Goal: Task Accomplishment & Management: Use online tool/utility

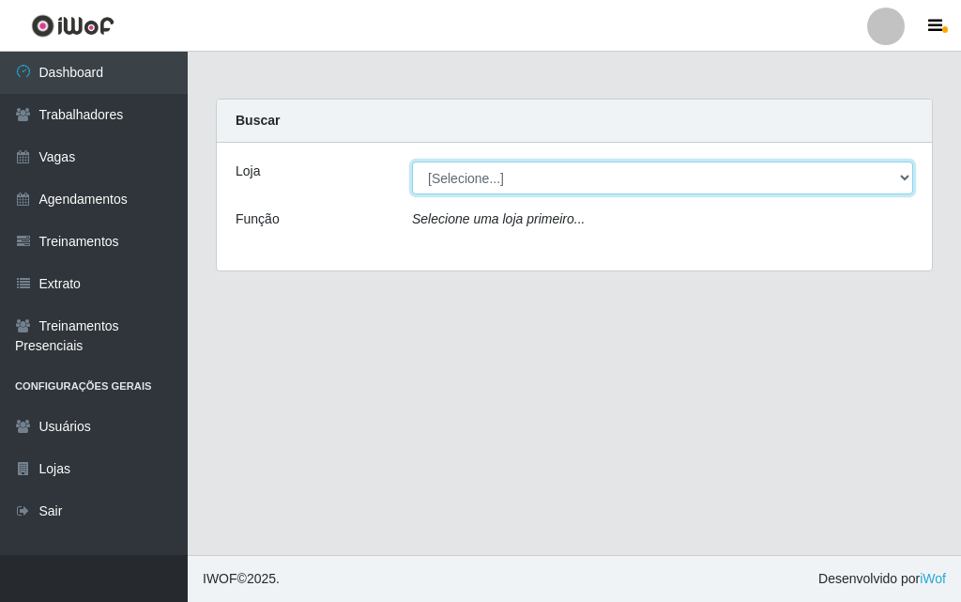
click at [424, 174] on select "[Selecione...] A fazendinha" at bounding box center [662, 177] width 501 height 33
select select "70"
click at [412, 161] on select "[Selecione...] A fazendinha" at bounding box center [662, 177] width 501 height 33
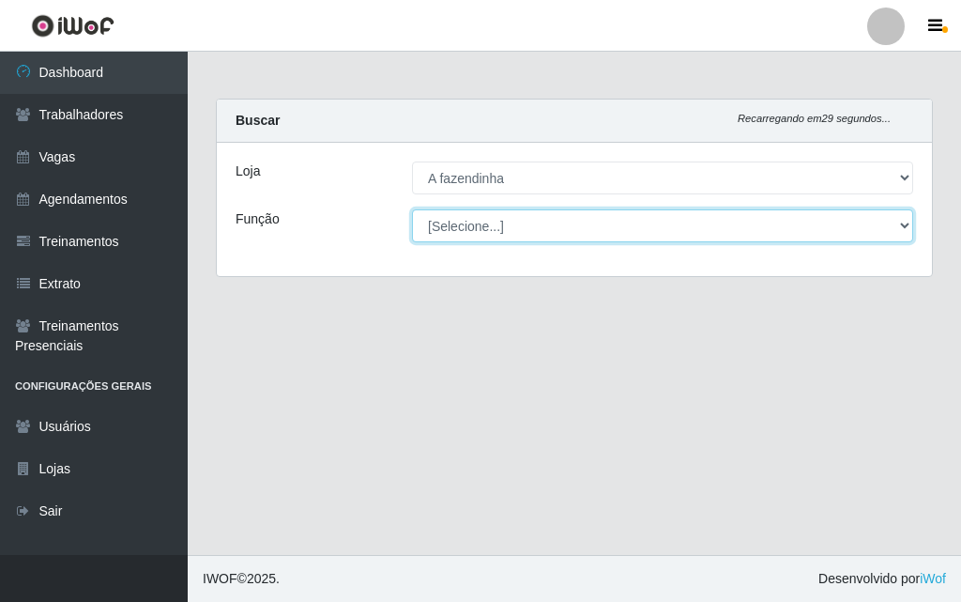
click at [463, 223] on select "[Selecione...] ASG ASG + ASG ++ Balconista Embalador Embalador + Embalador ++ O…" at bounding box center [662, 225] width 501 height 33
select select "79"
click at [412, 209] on select "[Selecione...] ASG ASG + ASG ++ Balconista Embalador Embalador + Embalador ++ O…" at bounding box center [662, 225] width 501 height 33
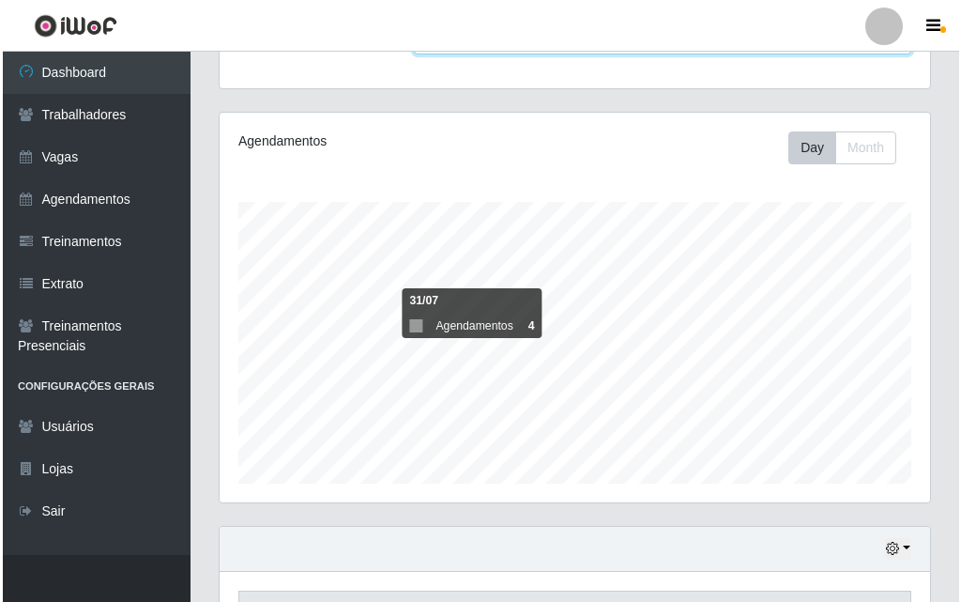
scroll to position [468, 0]
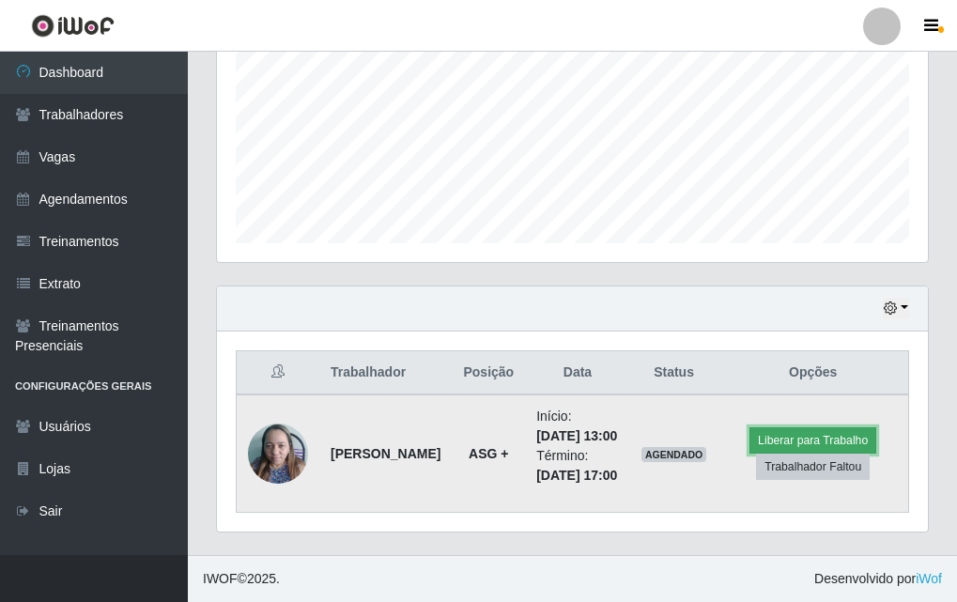
click at [825, 427] on button "Liberar para Trabalho" at bounding box center [812, 440] width 127 height 26
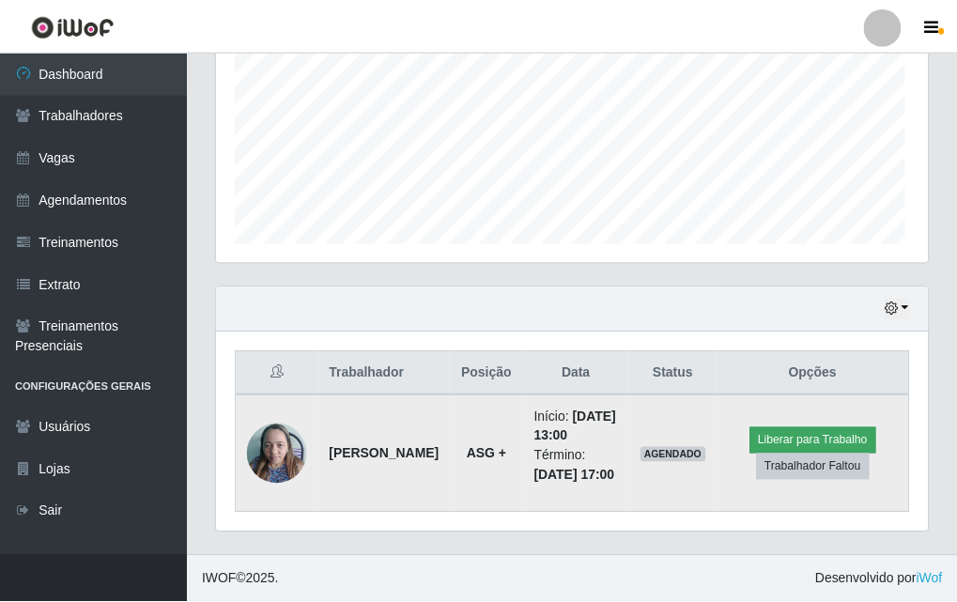
scroll to position [390, 701]
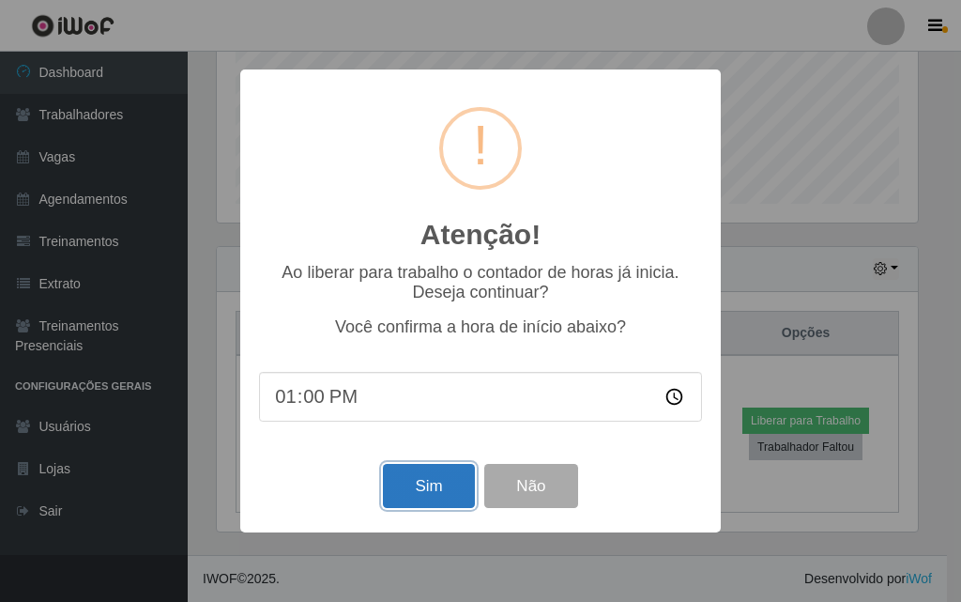
click at [448, 499] on button "Sim" at bounding box center [428, 486] width 91 height 44
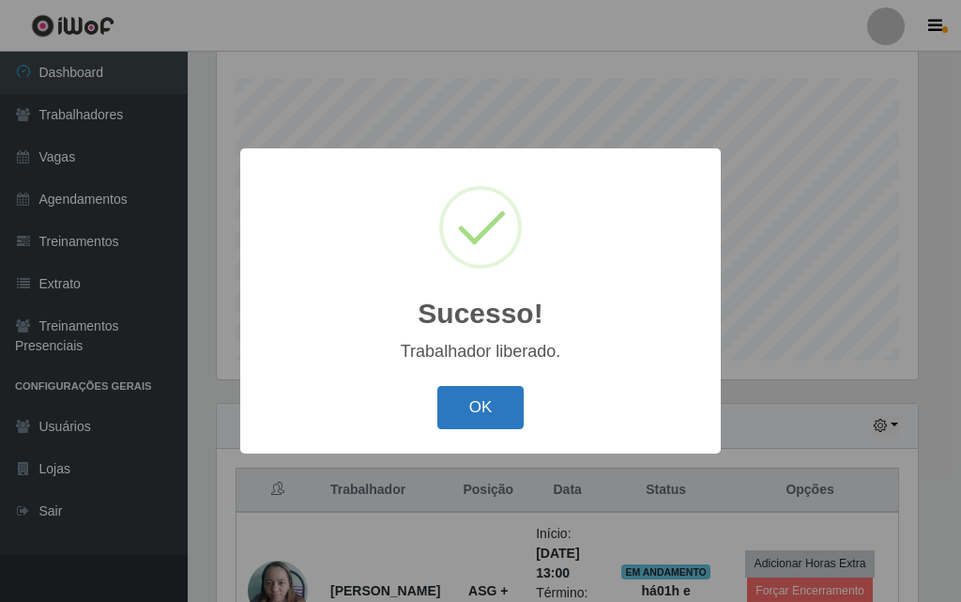
click at [497, 409] on button "OK" at bounding box center [480, 408] width 87 height 44
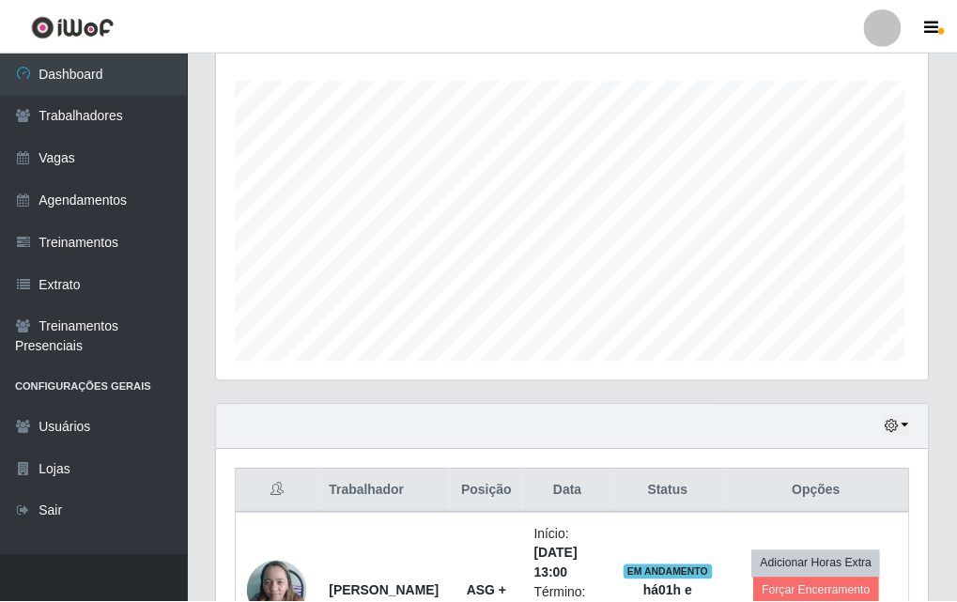
scroll to position [390, 711]
